Goal: Task Accomplishment & Management: Manage account settings

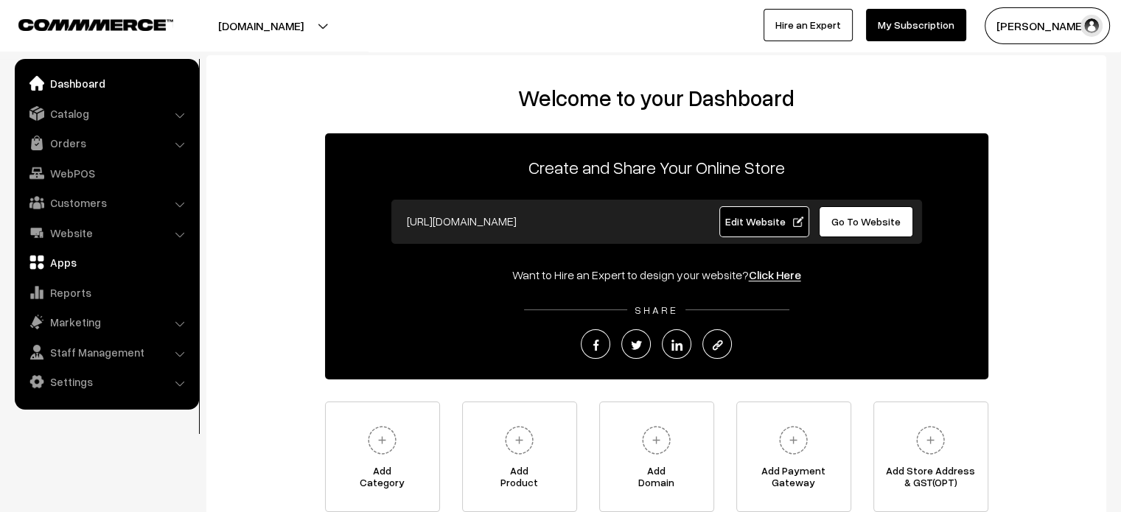
click at [45, 263] on link "Apps" at bounding box center [105, 262] width 175 height 27
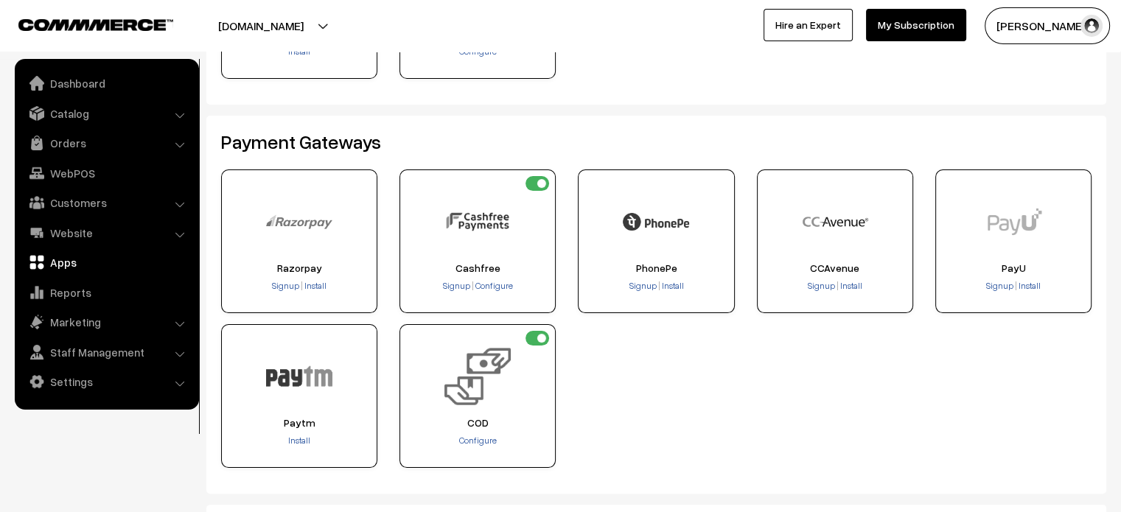
scroll to position [218, 0]
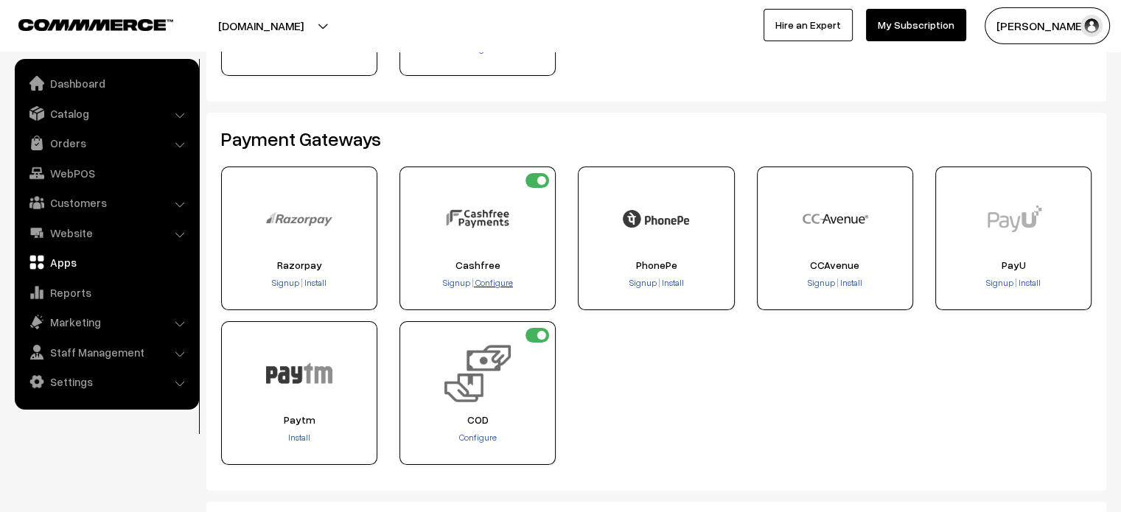
click at [489, 278] on span "Configure" at bounding box center [494, 282] width 38 height 11
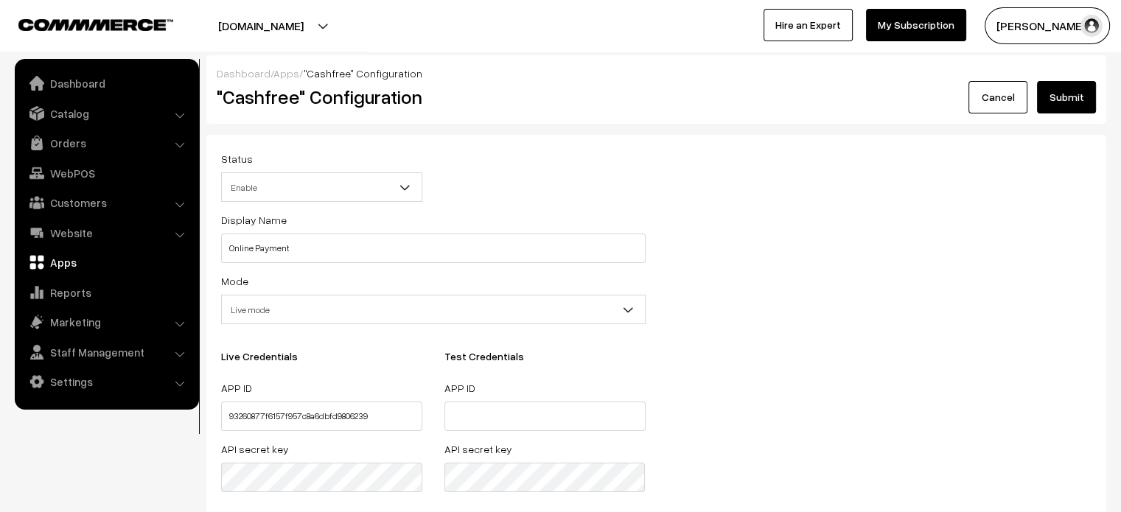
scroll to position [147, 0]
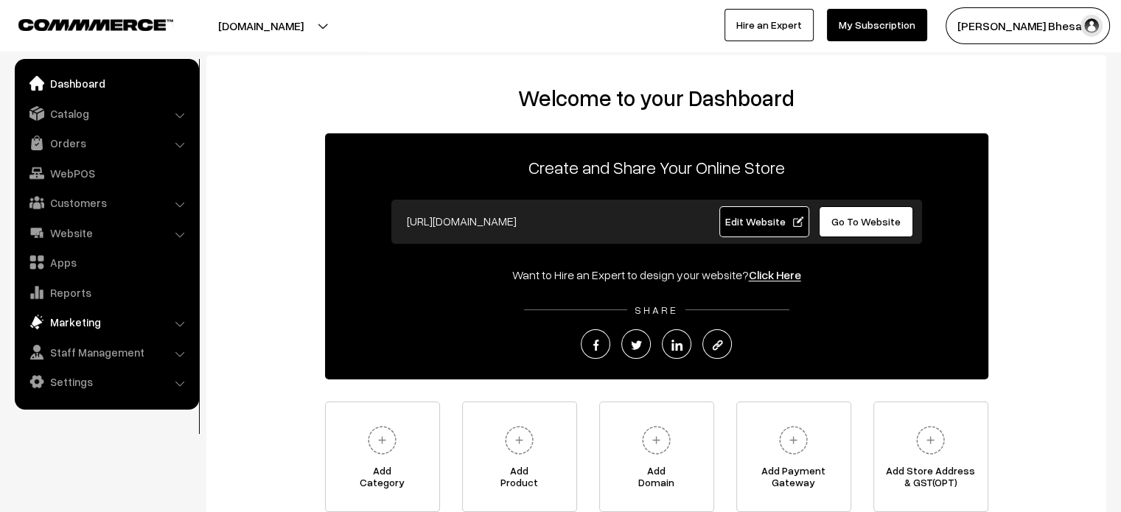
click at [83, 324] on link "Marketing" at bounding box center [105, 322] width 175 height 27
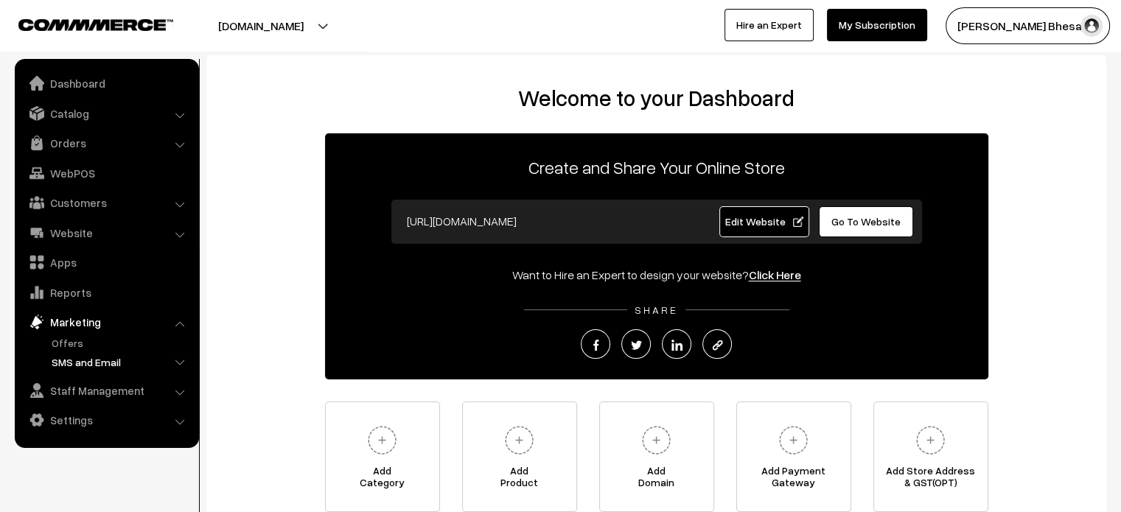
click at [99, 360] on link "SMS and Email" at bounding box center [121, 362] width 146 height 15
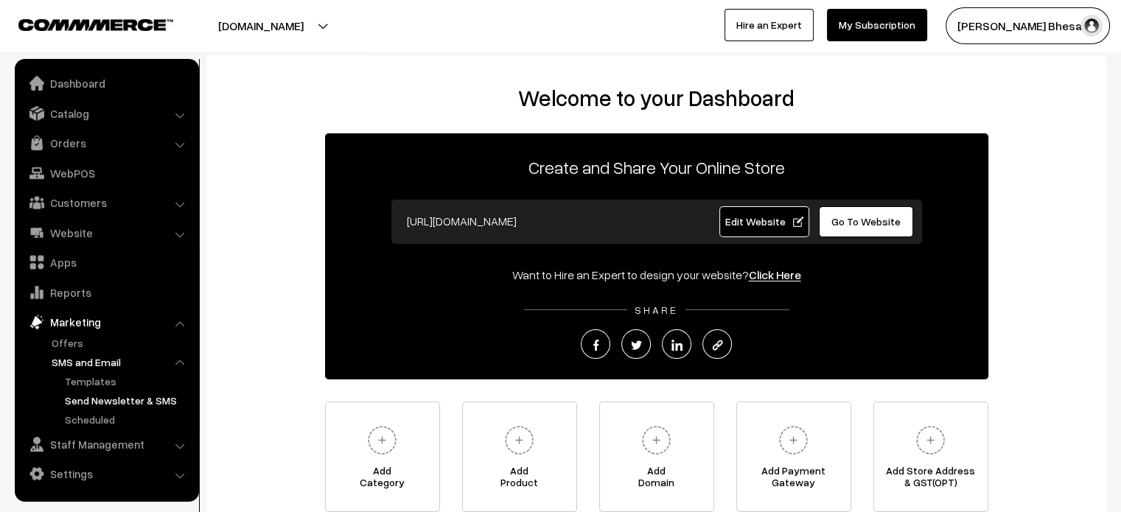
click at [121, 401] on link "Send Newsletter & SMS" at bounding box center [127, 400] width 133 height 15
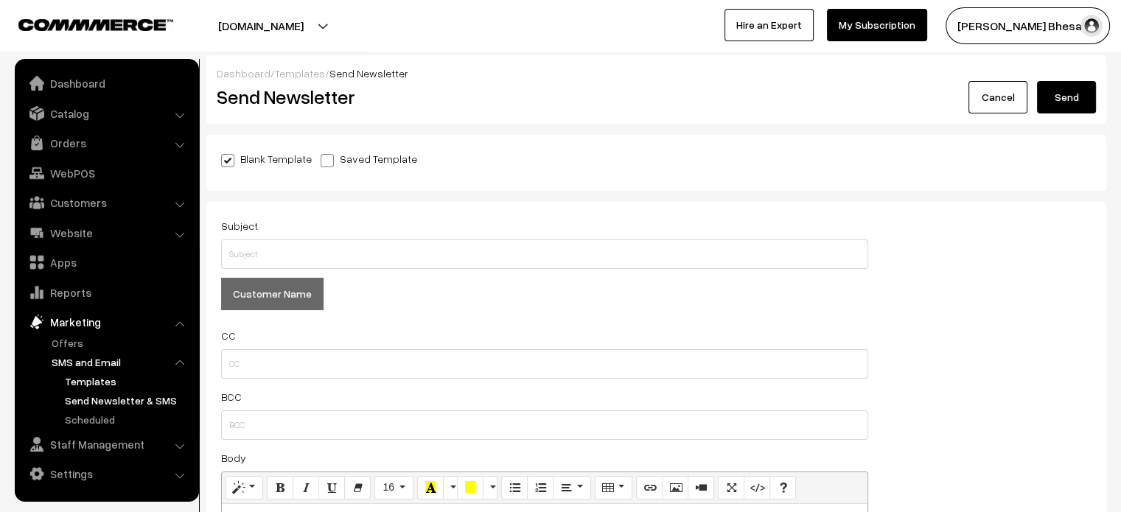
click at [86, 379] on link "Templates" at bounding box center [127, 381] width 133 height 15
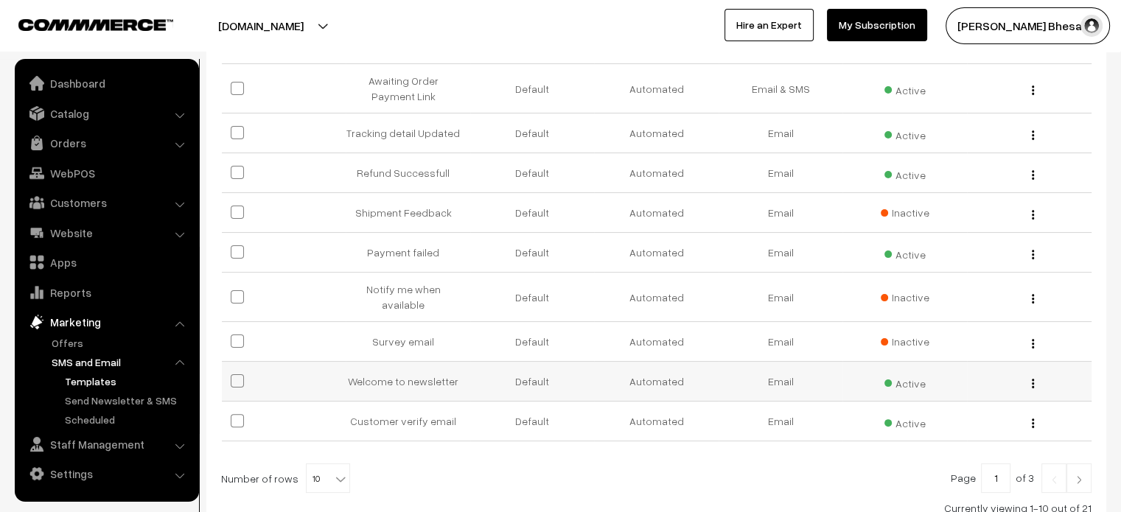
scroll to position [400, 0]
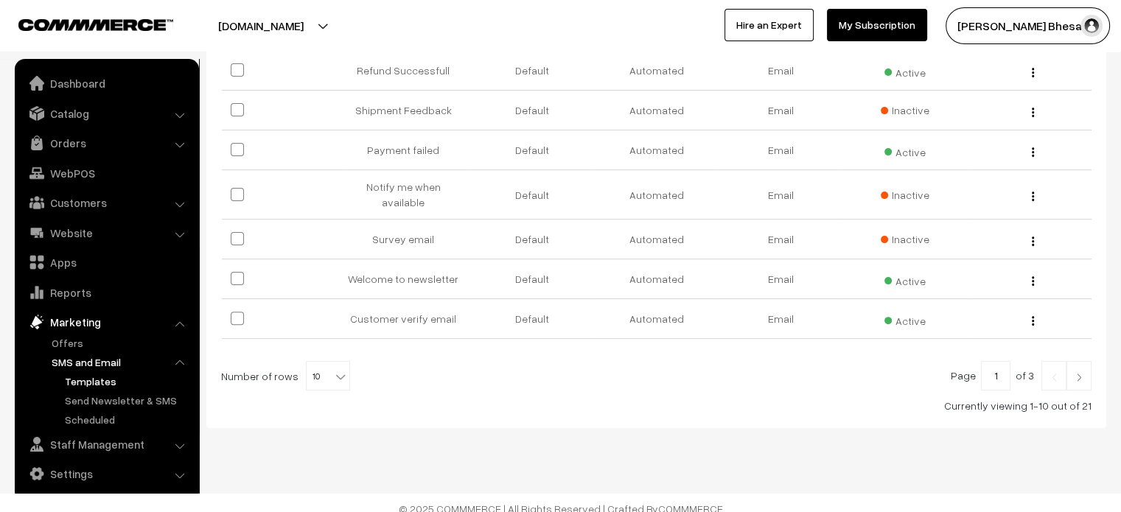
click at [1081, 372] on link at bounding box center [1079, 375] width 25 height 29
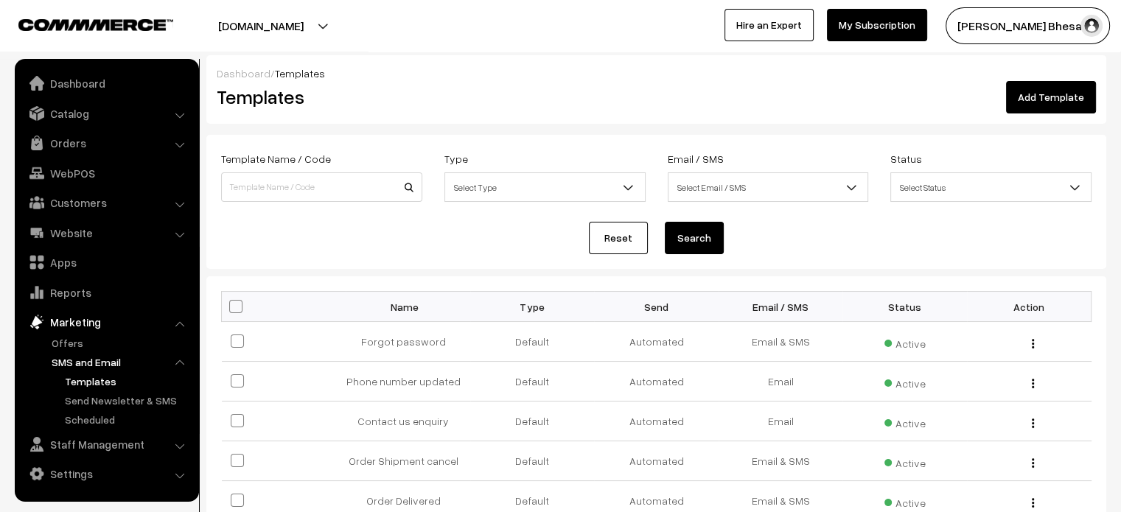
click at [522, 94] on h2 "Templates" at bounding box center [431, 97] width 429 height 23
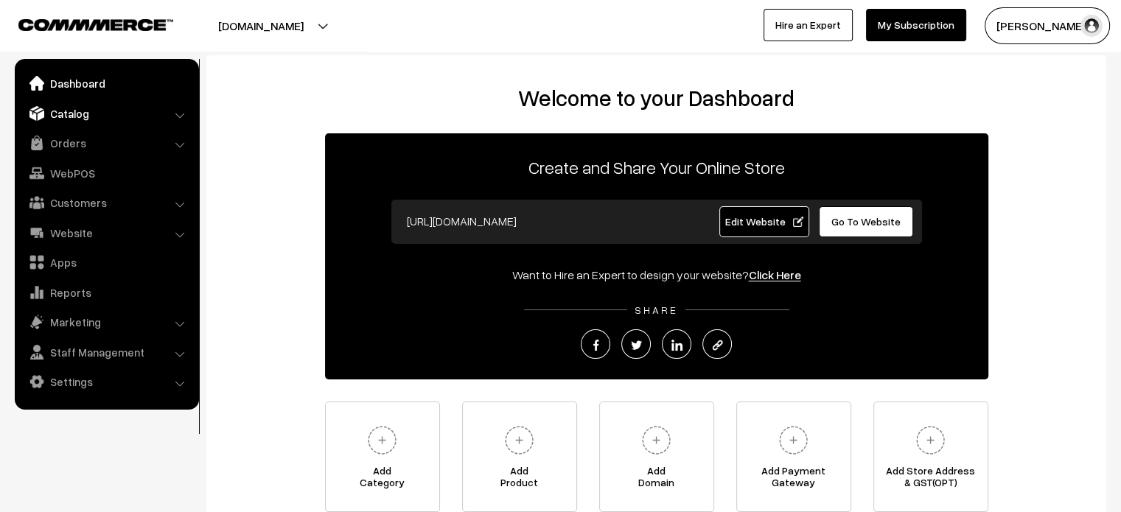
click at [90, 109] on link "Catalog" at bounding box center [105, 113] width 175 height 27
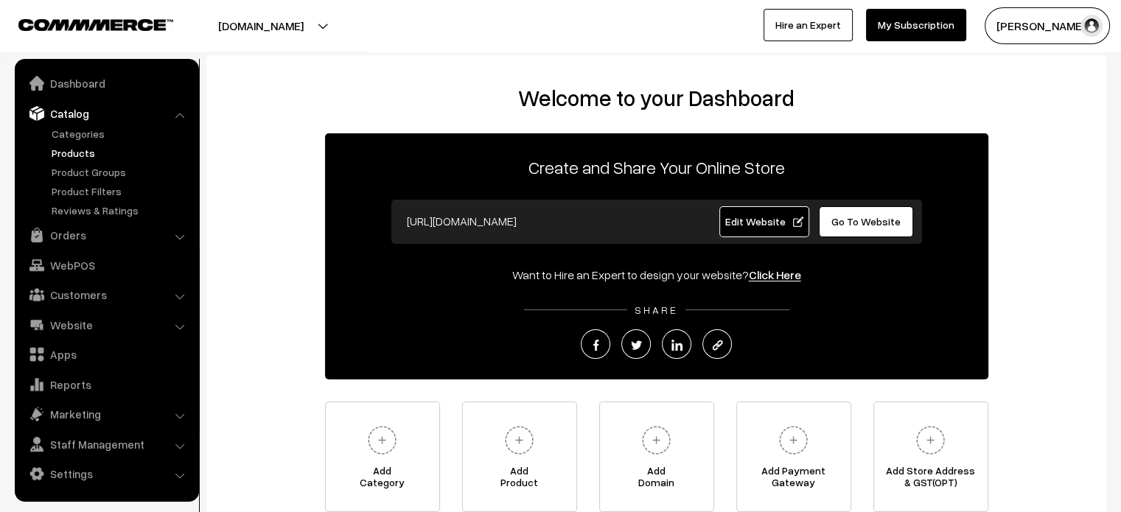
click at [75, 153] on link "Products" at bounding box center [121, 152] width 146 height 15
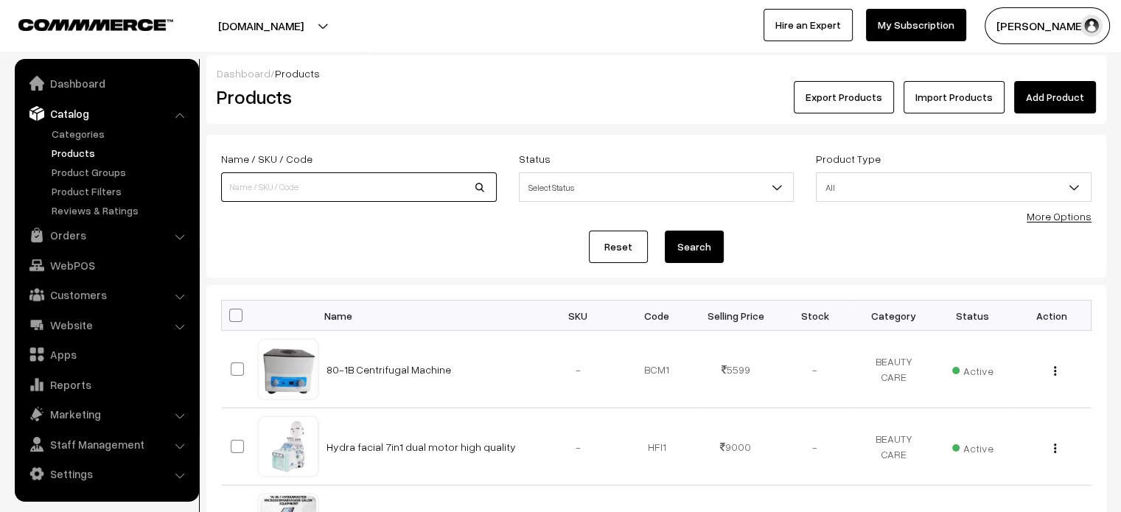
click at [371, 184] on input at bounding box center [359, 186] width 276 height 29
paste input "Digital Microscope 1000x Wireless Endoscope – 8 LED Mini Camera for High-Precis…"
type input "Digital Microscope 1000x Wireless Endoscope – 8 LED Mini Camera for High-Precis…"
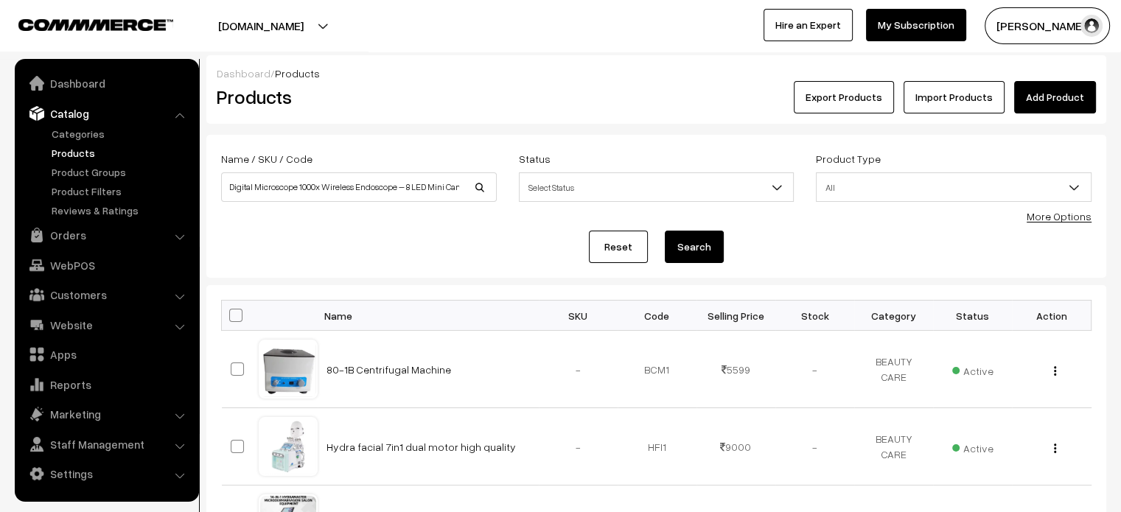
click at [704, 248] on button "Search" at bounding box center [694, 247] width 59 height 32
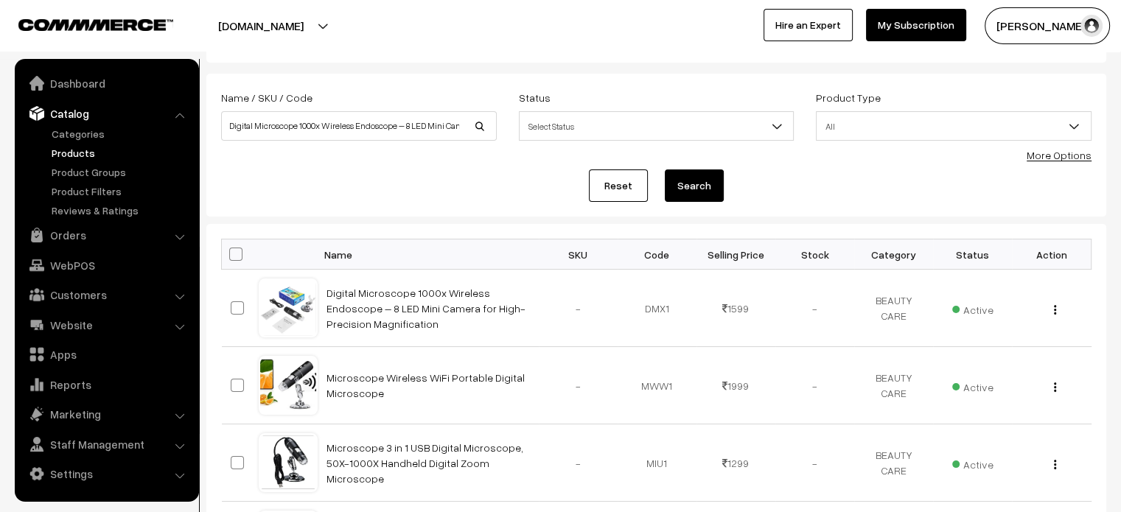
scroll to position [60, 0]
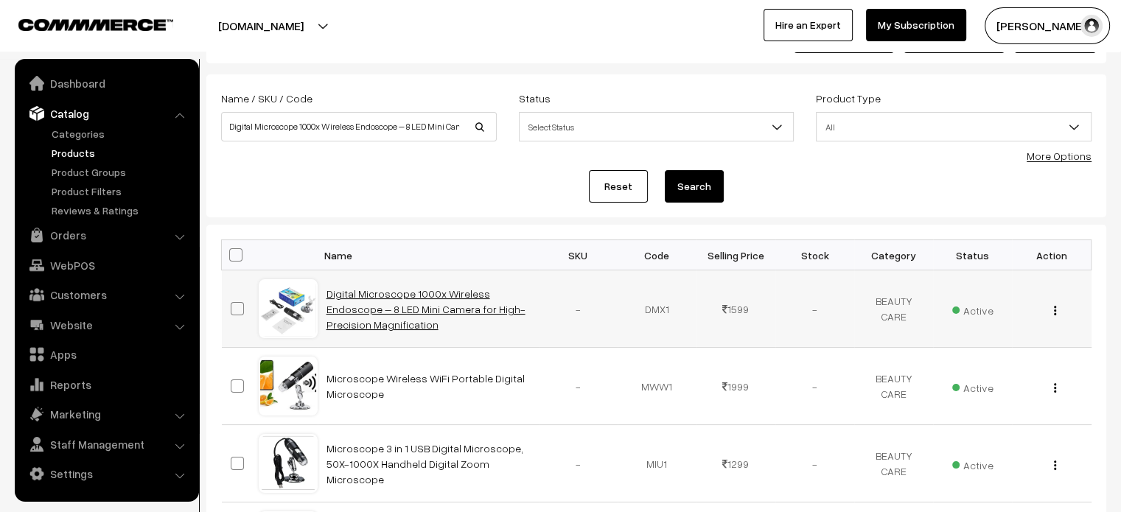
click at [410, 290] on link "Digital Microscope 1000x Wireless Endoscope – 8 LED Mini Camera for High-Precis…" at bounding box center [426, 308] width 199 height 43
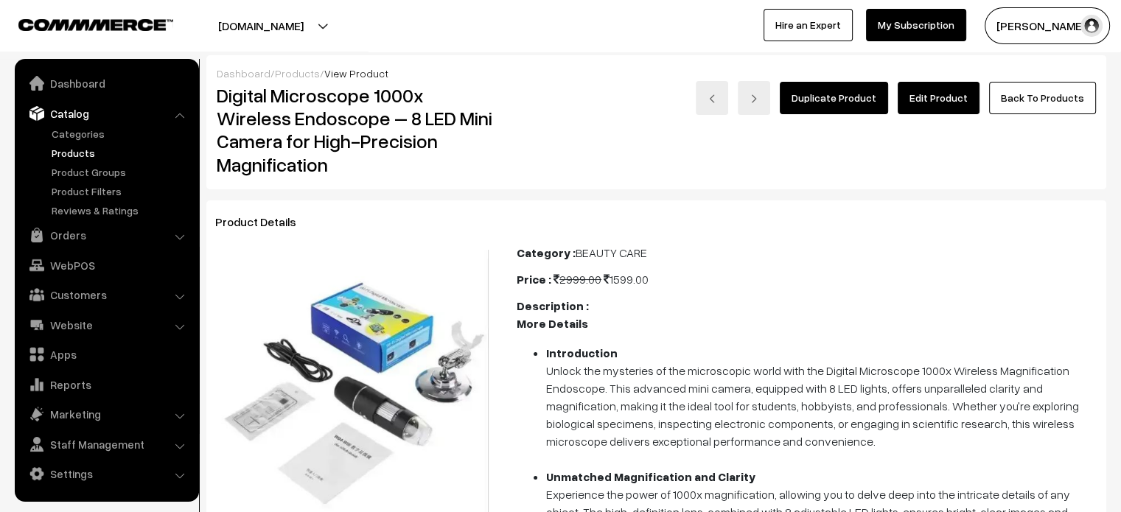
click at [943, 108] on link "Edit Product" at bounding box center [939, 98] width 82 height 32
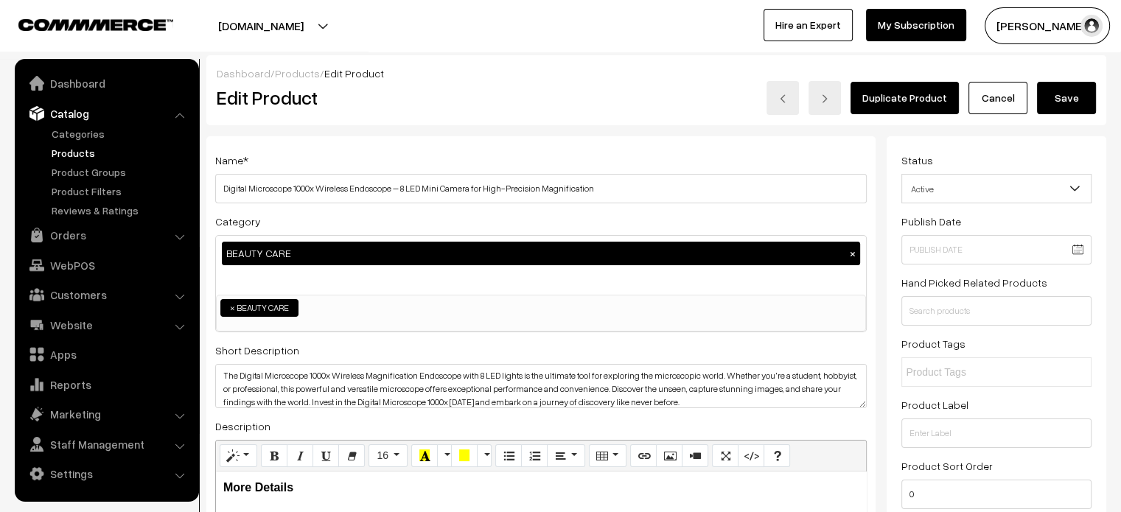
click at [294, 69] on link "Products" at bounding box center [297, 73] width 45 height 13
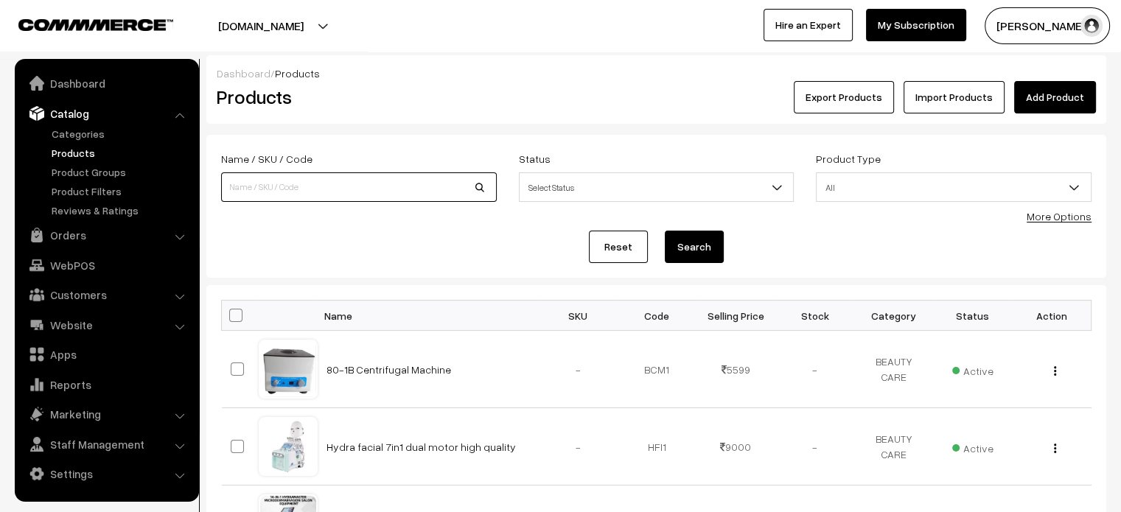
paste input "Color beaute hair color gel 1000ml"
click at [346, 190] on input "Color beaute hair color gel 1000ml" at bounding box center [359, 186] width 276 height 29
type input "Color beaute hair color gel 1000ml"
click at [706, 241] on button "Search" at bounding box center [694, 247] width 59 height 32
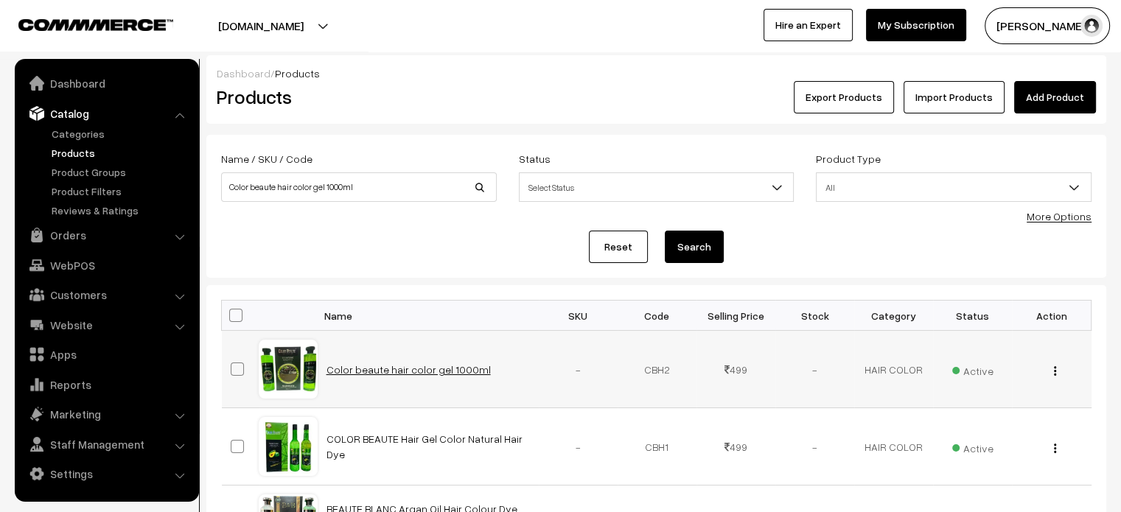
click at [398, 367] on link "Color beaute hair color gel 1000ml" at bounding box center [409, 369] width 164 height 13
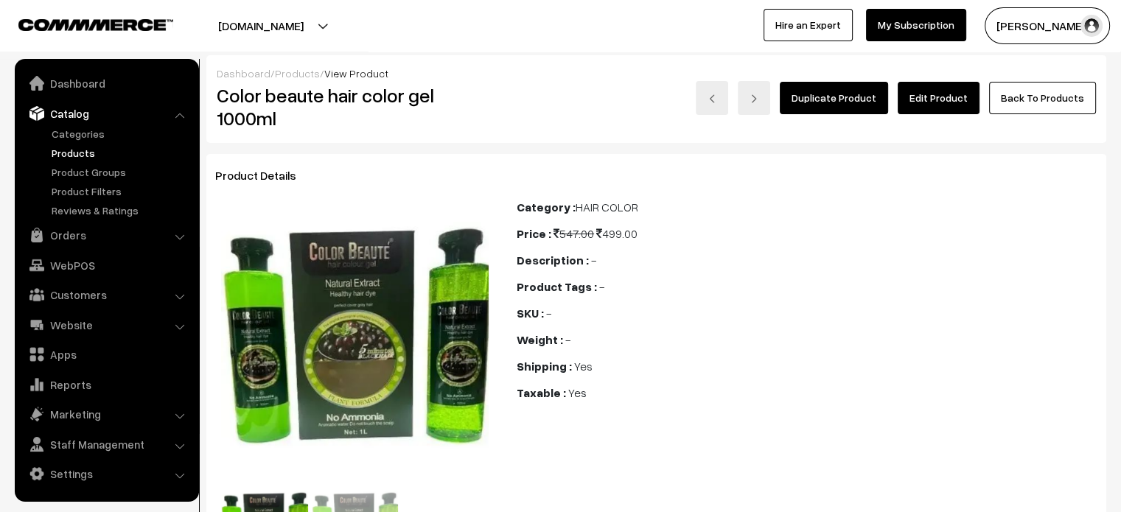
click at [957, 100] on link "Edit Product" at bounding box center [939, 98] width 82 height 32
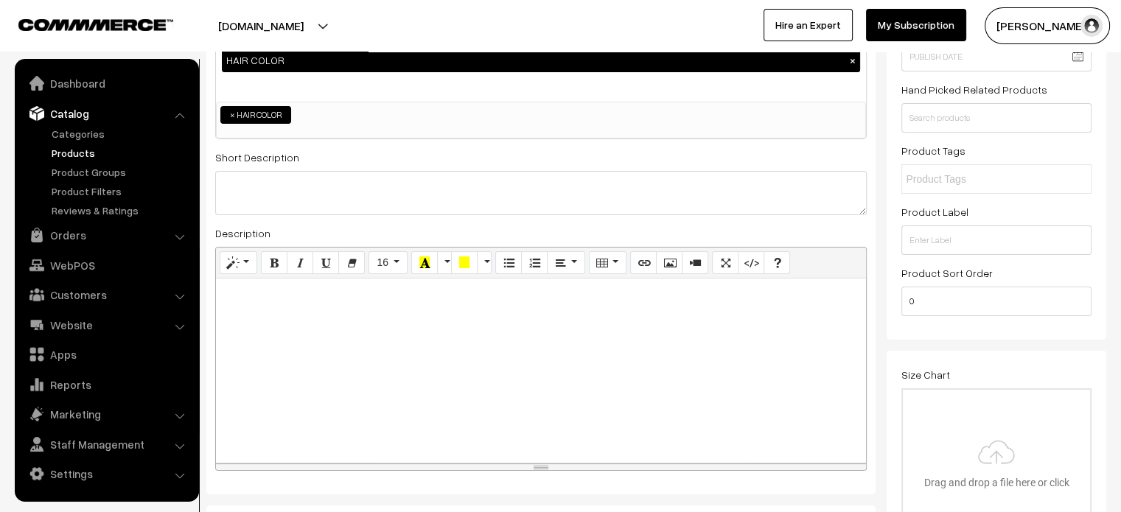
scroll to position [192, 0]
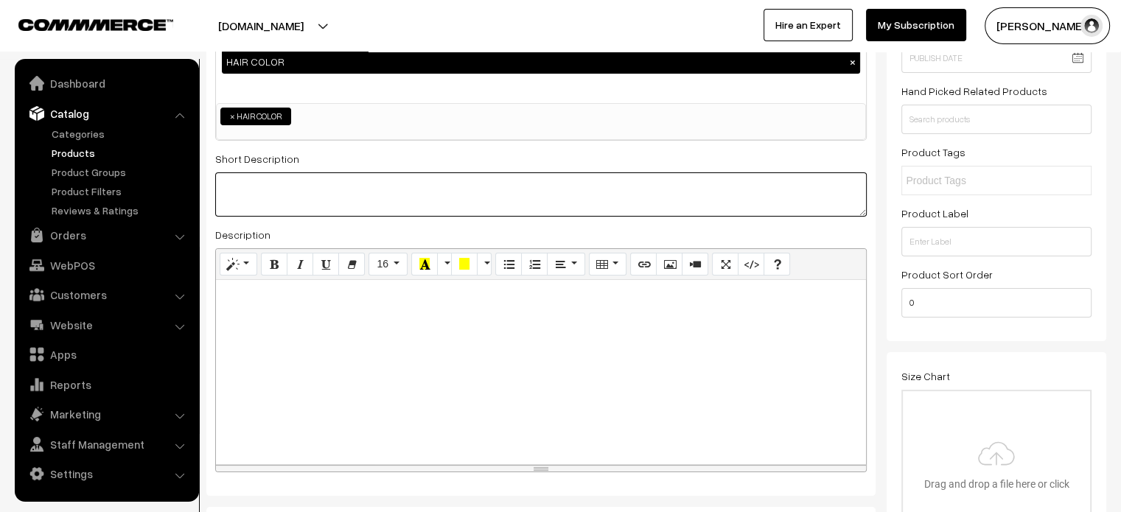
click at [276, 186] on textarea at bounding box center [541, 194] width 652 height 44
paste textarea ""Gives your hair a total beauty treatment as no ammonia formula covers. Both us…"
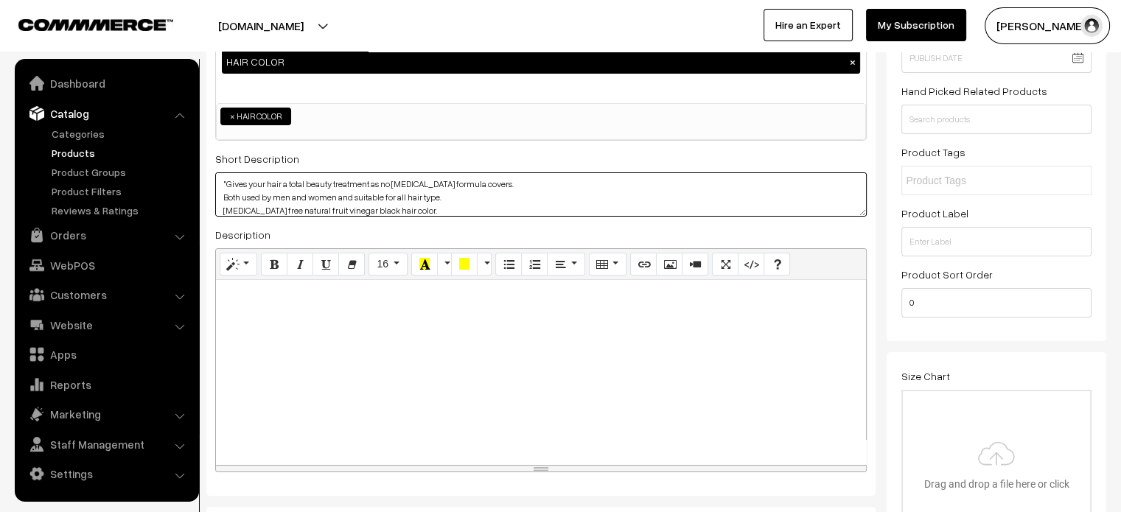
click at [226, 184] on textarea ""Gives your hair a total beauty treatment as no ammonia formula covers. Both us…" at bounding box center [541, 194] width 652 height 44
click at [549, 196] on textarea "Gives your hair a total beauty treatment as no ammonia formula covers. Both use…" at bounding box center [541, 194] width 652 height 44
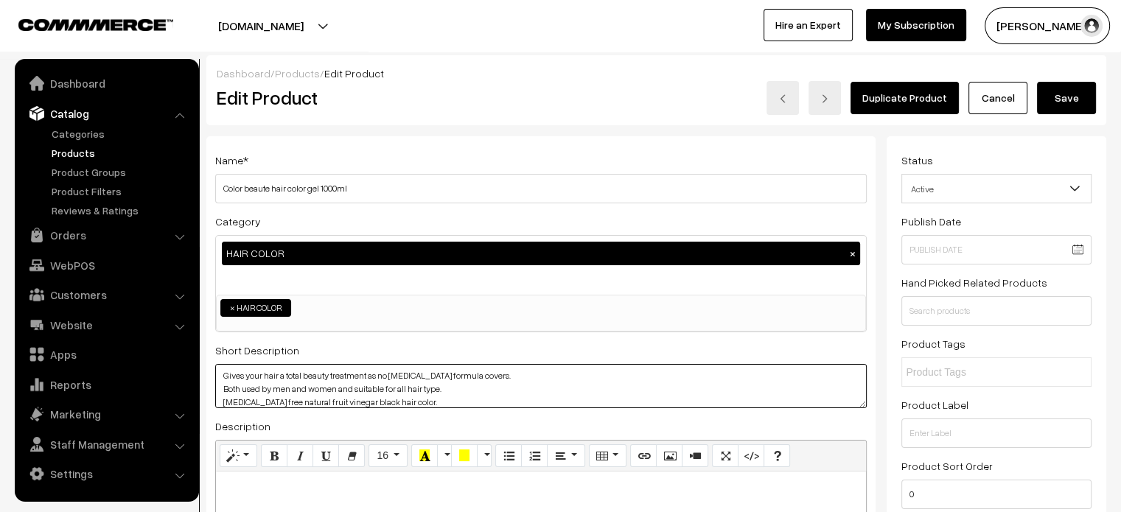
type textarea "Gives your hair a total beauty treatment as no ammonia formula covers. Both use…"
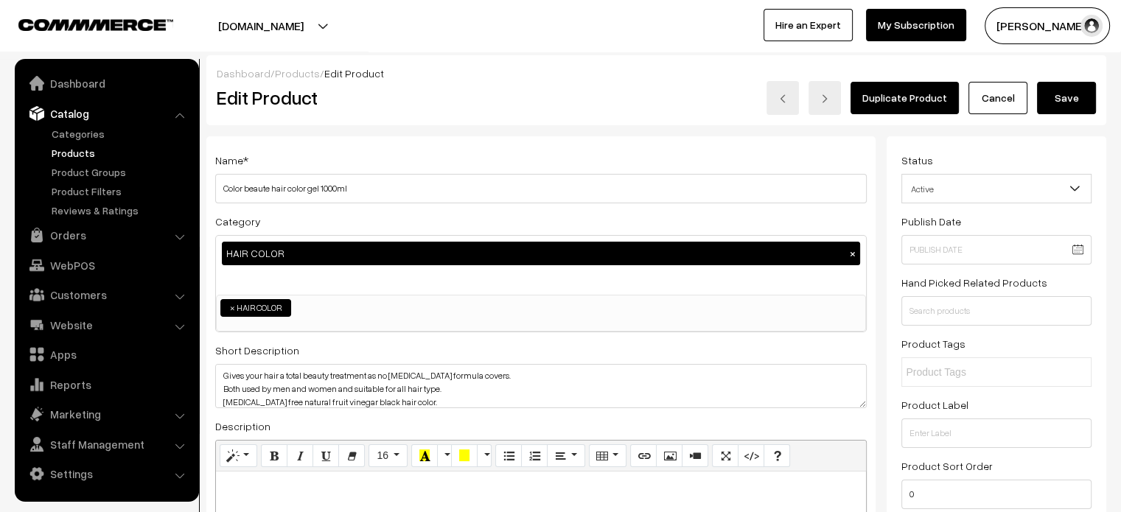
click at [1079, 105] on button "Save" at bounding box center [1066, 98] width 59 height 32
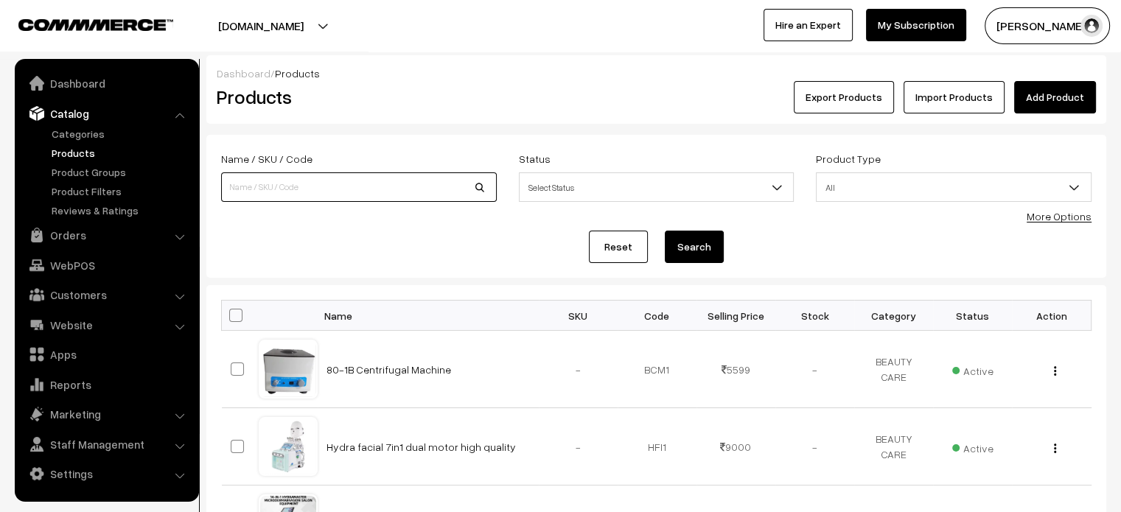
click at [363, 180] on input at bounding box center [359, 186] width 276 height 29
paste input "Fruit Vinegar Gel Hair Color Natural Hair Color Dye for Black Hair Dye(500ml x …"
type input "Fruit Vinegar Gel Hair Color Natural Hair Color Dye for Black Hair Dye(500ml x …"
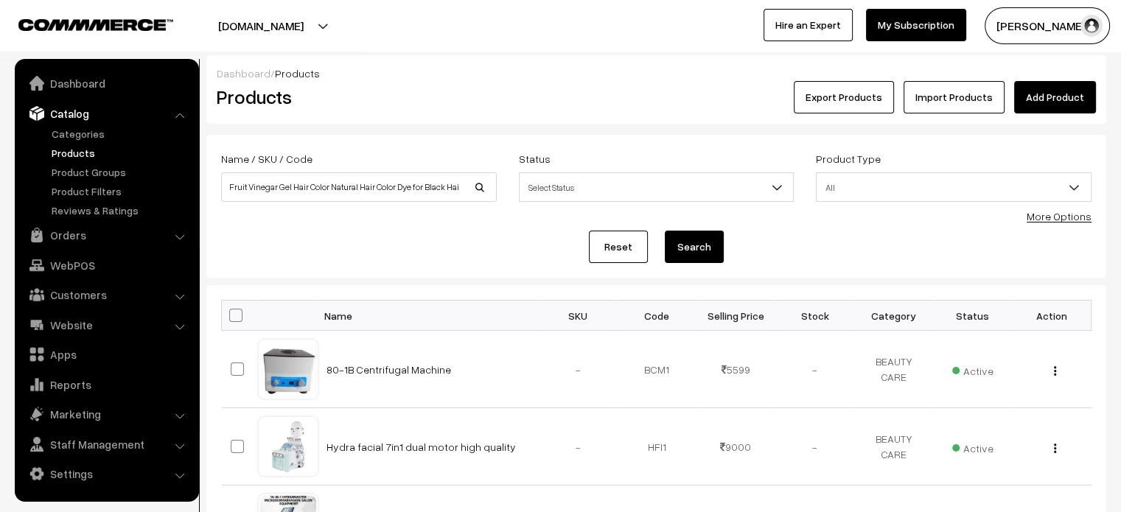
click at [696, 248] on button "Search" at bounding box center [694, 247] width 59 height 32
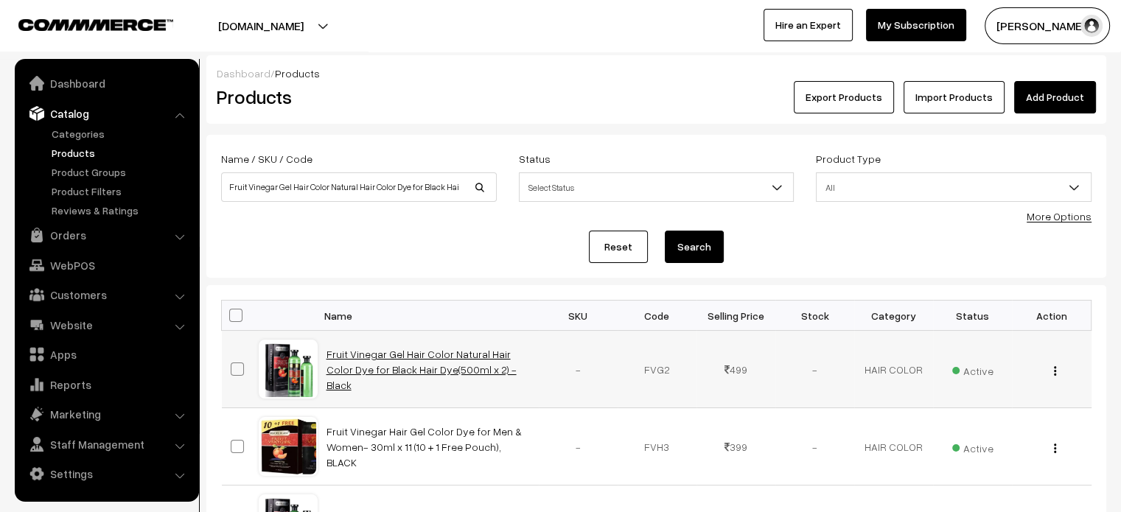
click at [385, 371] on link "Fruit Vinegar Gel Hair Color Natural Hair Color Dye for Black Hair Dye(500ml x …" at bounding box center [422, 369] width 190 height 43
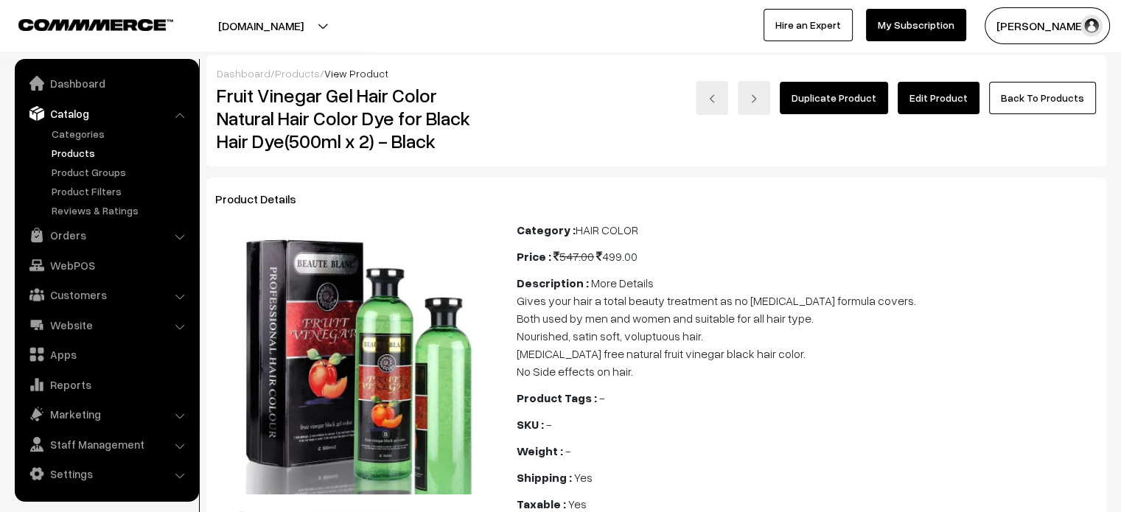
click at [927, 92] on link "Edit Product" at bounding box center [939, 98] width 82 height 32
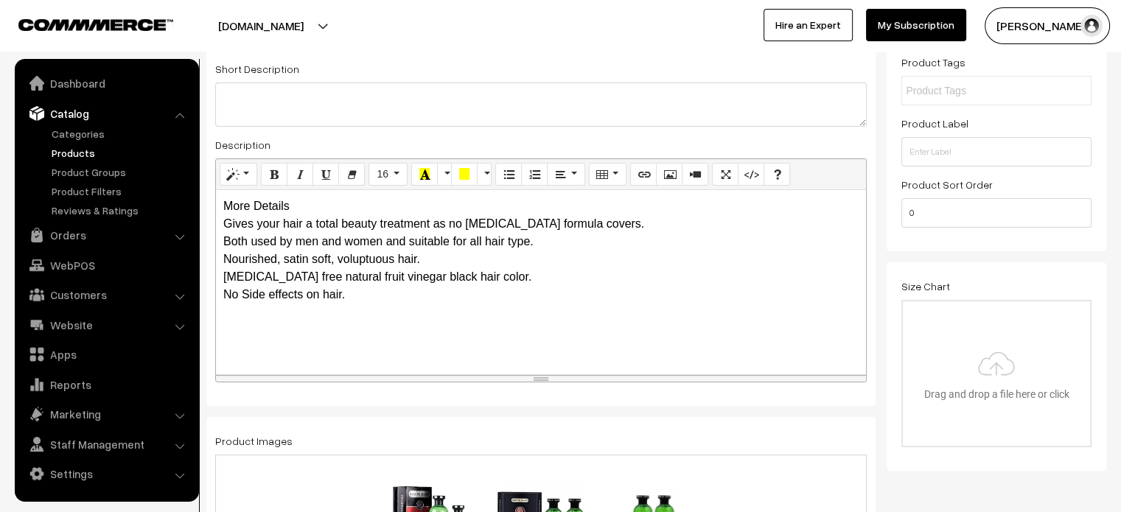
scroll to position [283, 0]
click at [281, 203] on div "More Details Gives your hair a total beauty treatment as no ammonia formula cov…" at bounding box center [541, 281] width 650 height 184
click at [229, 223] on div "More Details Gives your hair a total beauty treatment as no ammonia formula cov…" at bounding box center [541, 281] width 650 height 184
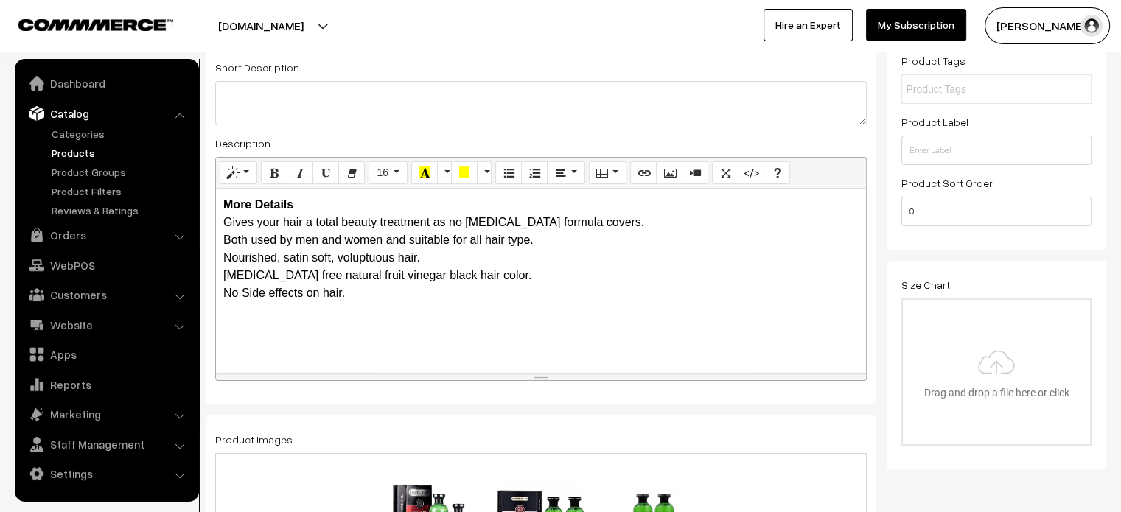
drag, startPoint x: 220, startPoint y: 223, endPoint x: 380, endPoint y: 318, distance: 186.7
click at [380, 318] on div "More Details Gives your hair a total beauty treatment as no ammonia formula cov…" at bounding box center [541, 281] width 650 height 184
click at [500, 175] on button "Unordered list (CTRL+SHIFT+NUM7)" at bounding box center [508, 173] width 27 height 24
click at [434, 206] on div "More Details Gives your hair a total beauty treatment as no ammonia formula cov…" at bounding box center [541, 281] width 650 height 184
click at [412, 201] on div "More Details Gives your hair a total beauty treatment as no ammonia formula cov…" at bounding box center [541, 281] width 650 height 184
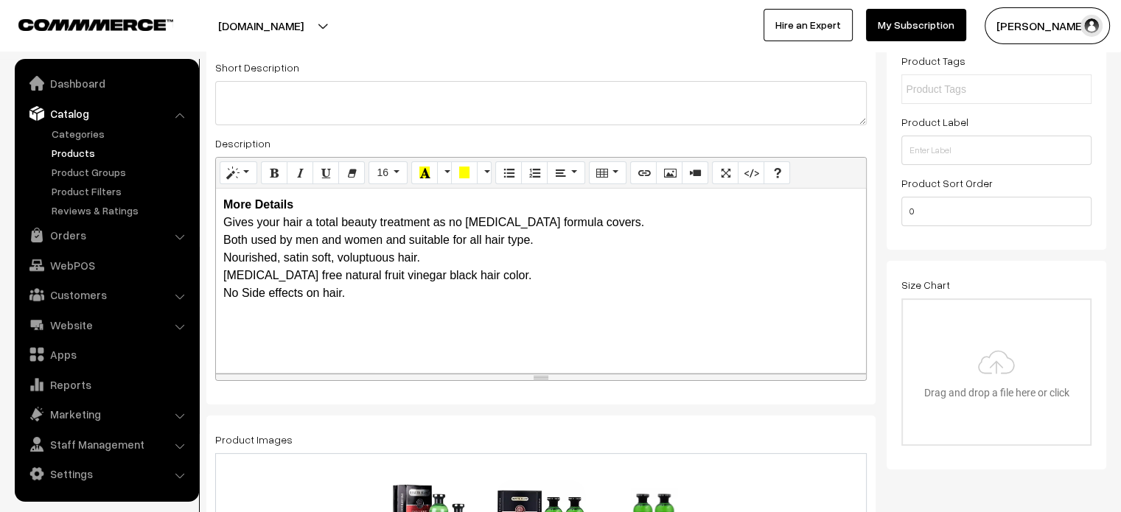
click at [303, 206] on div "More Details Gives your hair a total beauty treatment as no ammonia formula cov…" at bounding box center [541, 281] width 650 height 184
click at [287, 203] on b "More Details" at bounding box center [258, 204] width 70 height 13
click at [302, 203] on div "More Details Gives your hair a total beauty treatment as no ammonia formula cov…" at bounding box center [541, 281] width 650 height 184
click at [310, 204] on div "More Details Gives your hair a total beauty treatment as no ammonia formula cov…" at bounding box center [541, 281] width 650 height 184
click at [307, 209] on div "More Details Gives your hair a total beauty treatment as no ammonia formula cov…" at bounding box center [541, 281] width 650 height 184
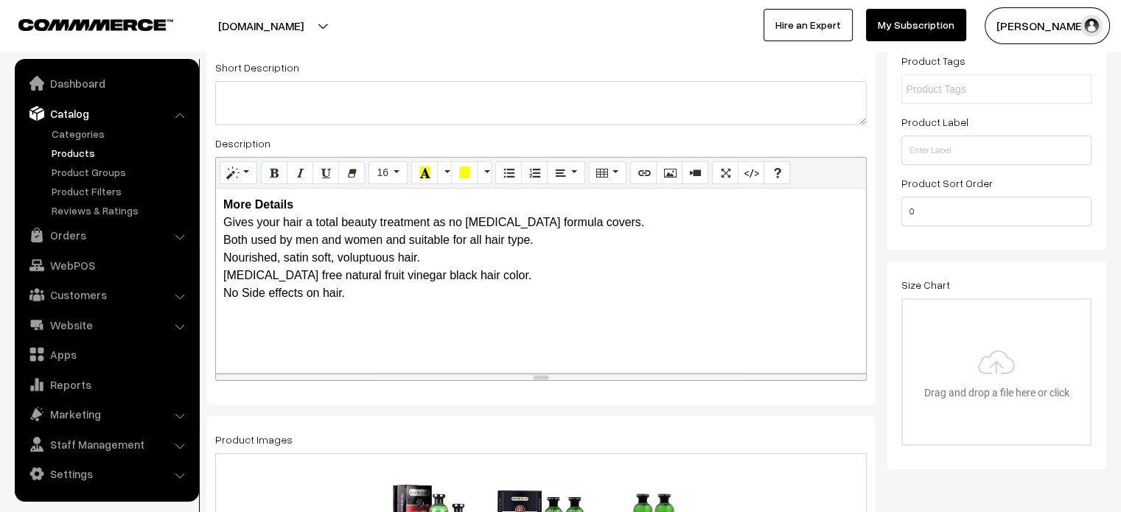
click at [386, 285] on div "More Details Gives your hair a total beauty treatment as no ammonia formula cov…" at bounding box center [541, 281] width 650 height 184
click at [368, 299] on div "More Details Gives your hair a total beauty treatment as no ammonia formula cov…" at bounding box center [541, 281] width 650 height 184
click at [312, 200] on div "More Details Gives your hair a total beauty treatment as no ammonia formula cov…" at bounding box center [541, 281] width 650 height 184
click at [307, 204] on div "More Details Gives your hair a total beauty treatment as no ammonia formula cov…" at bounding box center [541, 281] width 650 height 184
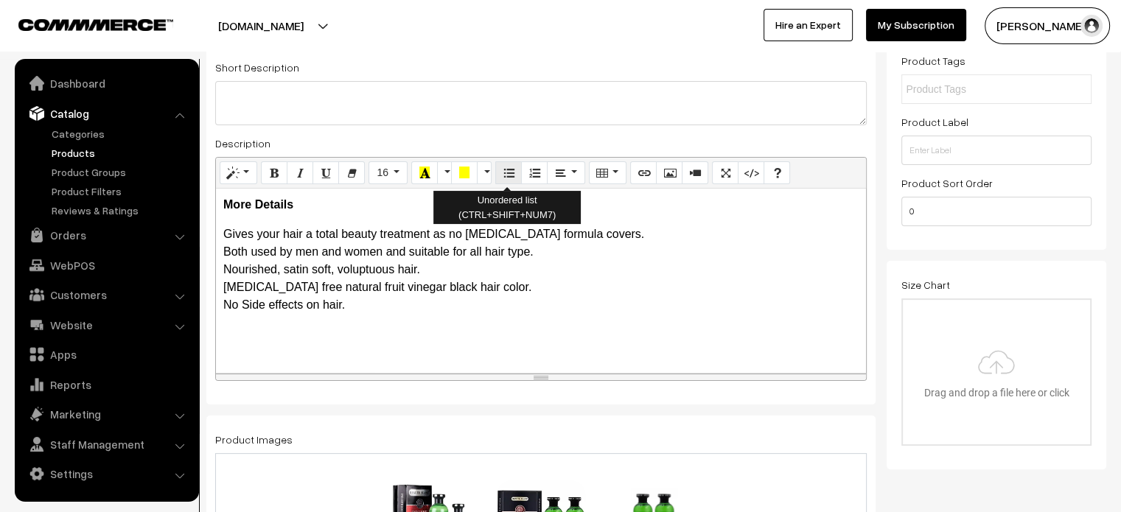
click at [499, 170] on button "Unordered list (CTRL+SHIFT+NUM7)" at bounding box center [508, 173] width 27 height 24
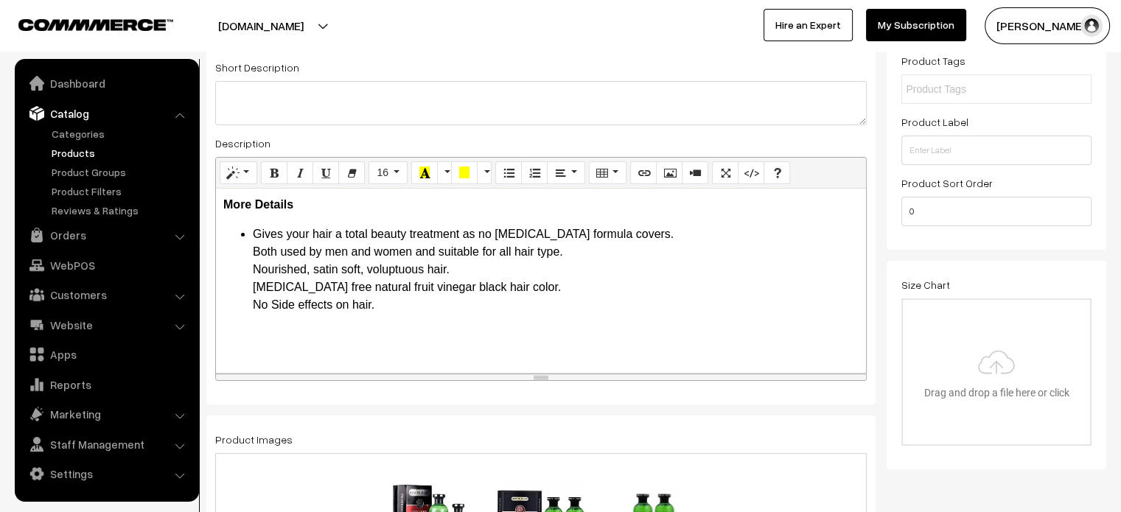
click at [249, 247] on ul "Gives your hair a total beauty treatment as no ammonia formula covers. Both use…" at bounding box center [540, 270] width 635 height 88
click at [248, 267] on ul "Gives your hair a total beauty treatment as no ammonia formula covers. Both use…" at bounding box center [540, 270] width 635 height 88
click at [250, 287] on ul "Gives your hair a total beauty treatment as no ammonia formula covers. Both use…" at bounding box center [540, 270] width 635 height 88
click at [249, 303] on ul "Gives your hair a total beauty treatment as no ammonia formula covers. Both use…" at bounding box center [540, 270] width 635 height 88
click at [352, 316] on div "More Details Gives your hair a total beauty treatment as no ammonia formula cov…" at bounding box center [541, 281] width 650 height 184
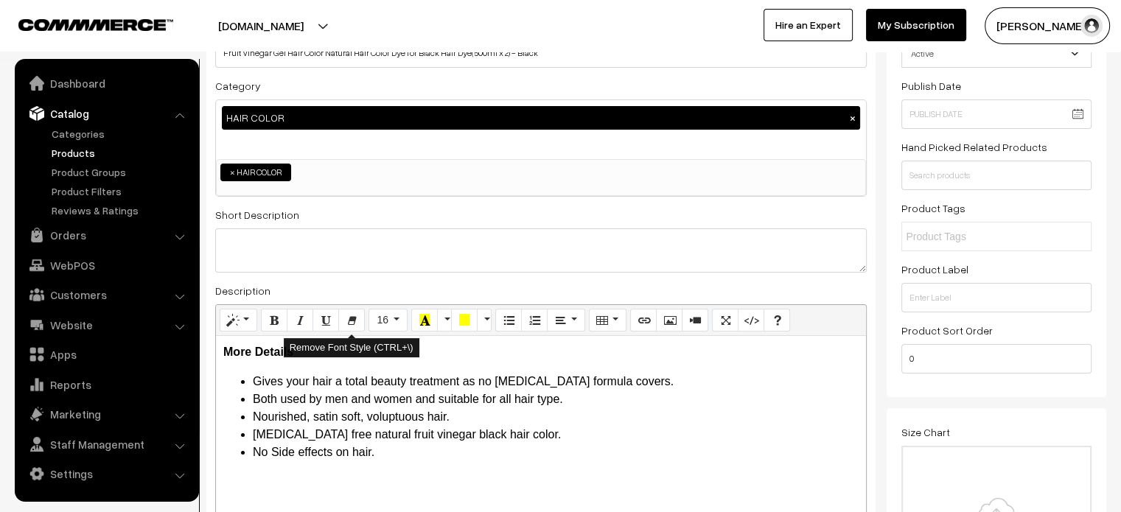
scroll to position [0, 0]
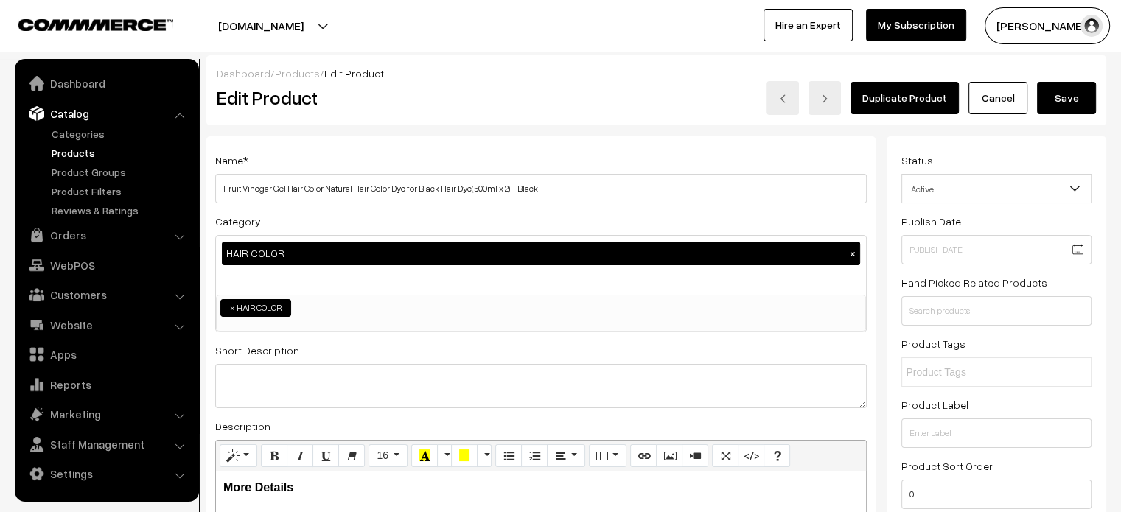
click at [1067, 100] on button "Save" at bounding box center [1066, 98] width 59 height 32
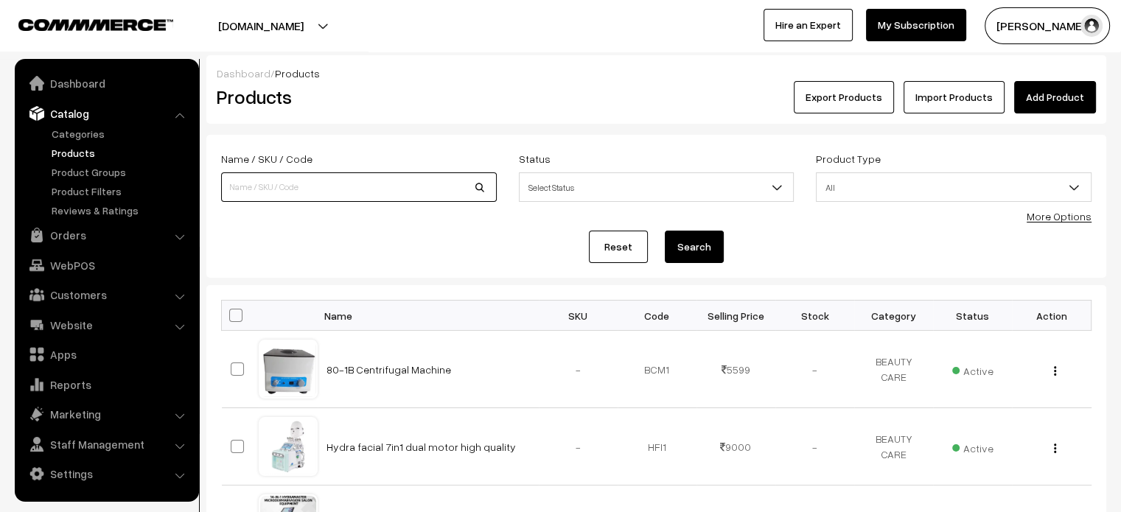
click at [324, 194] on input at bounding box center [359, 186] width 276 height 29
paste input "Derma Suction Skin Cleaner & [PERSON_NAME] Extractor Remover Device for Men and…"
type input "Derma Suction Skin Cleaner & [PERSON_NAME] Extractor Remover Device for Men and…"
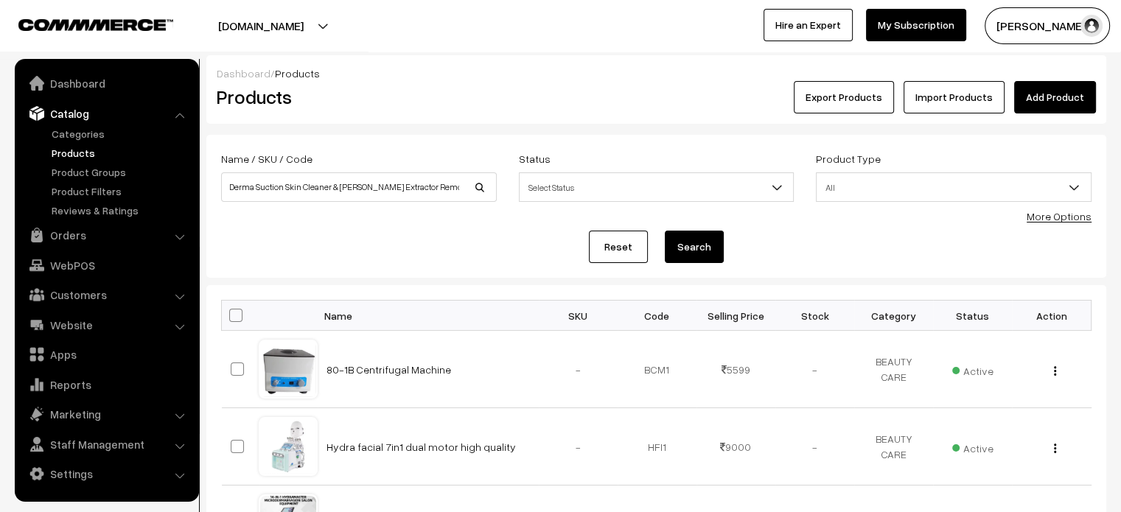
click at [679, 245] on button "Search" at bounding box center [694, 247] width 59 height 32
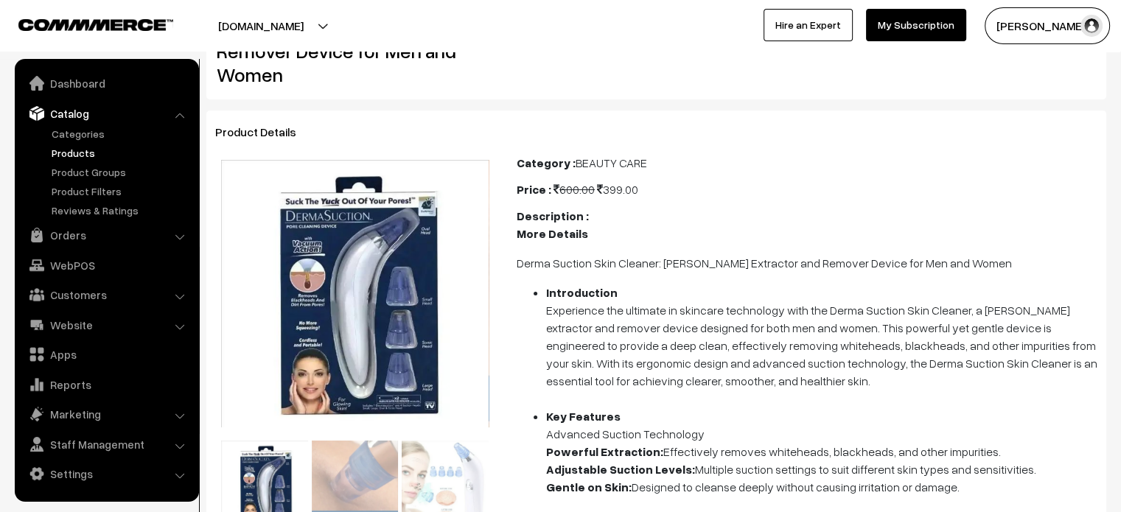
scroll to position [91, 0]
